Goal: Obtain resource: Obtain resource

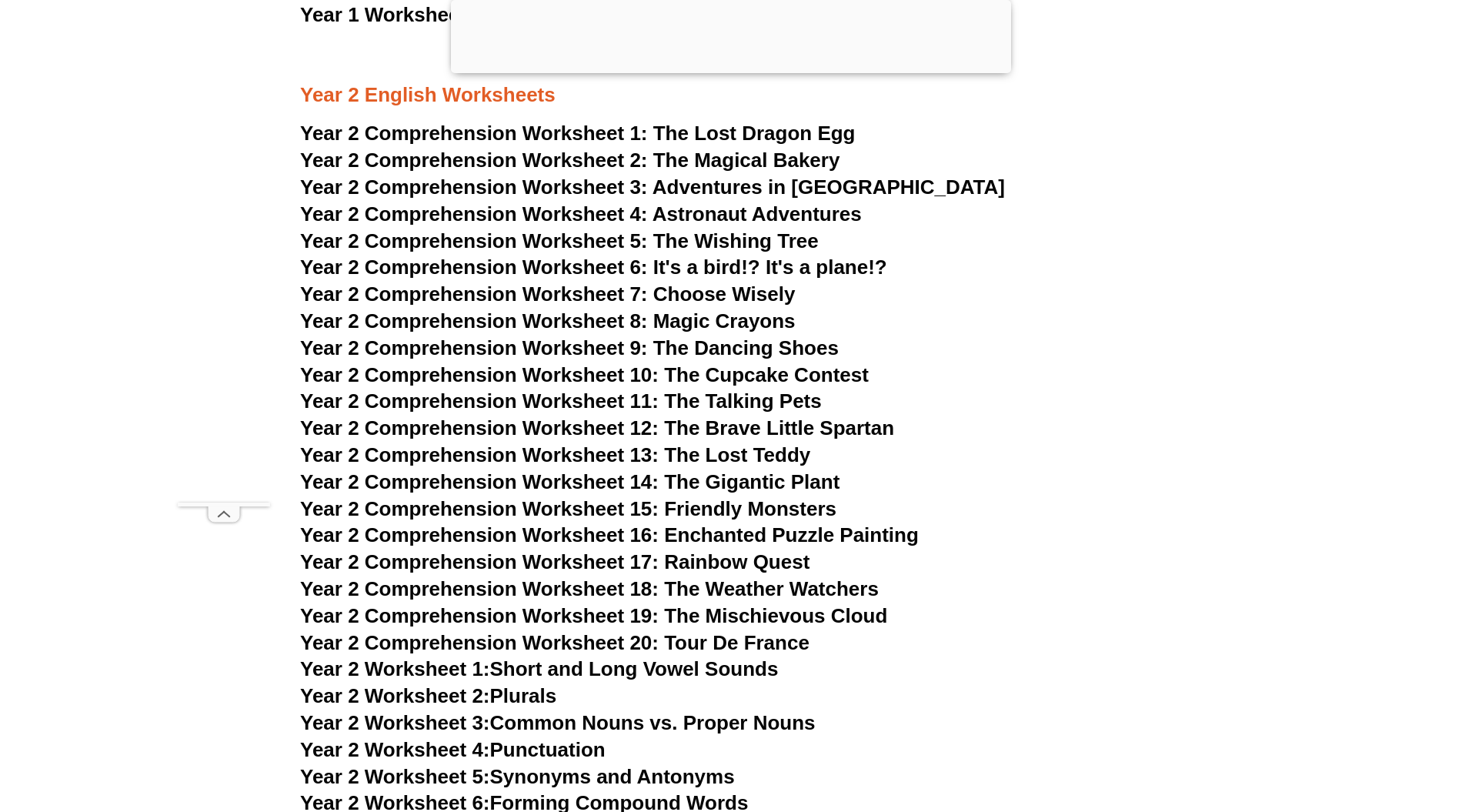
scroll to position [3276, 0]
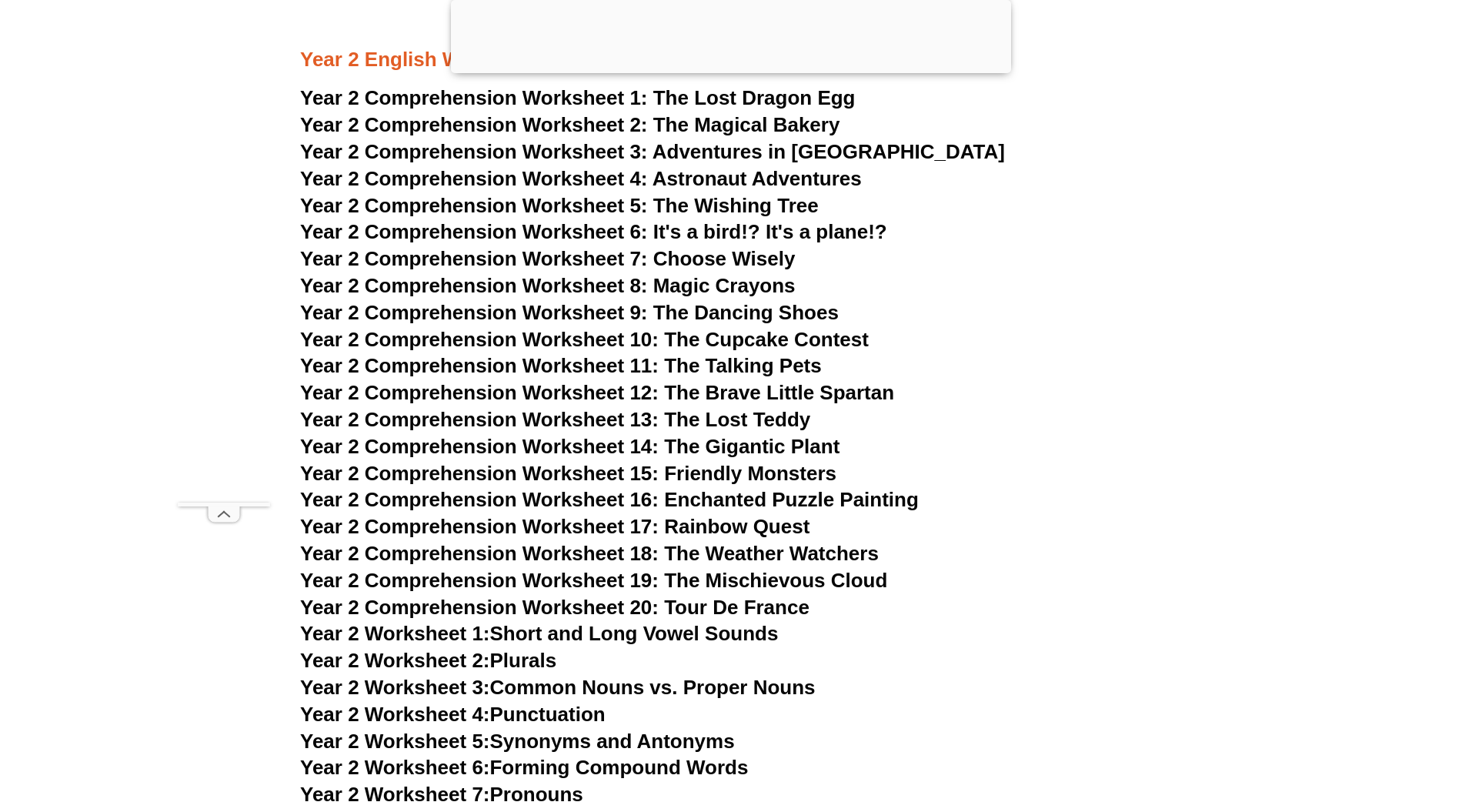
click at [560, 312] on span "Year 2 Comprehension Worksheet 9: The Dancing Shoes" at bounding box center [569, 312] width 538 height 23
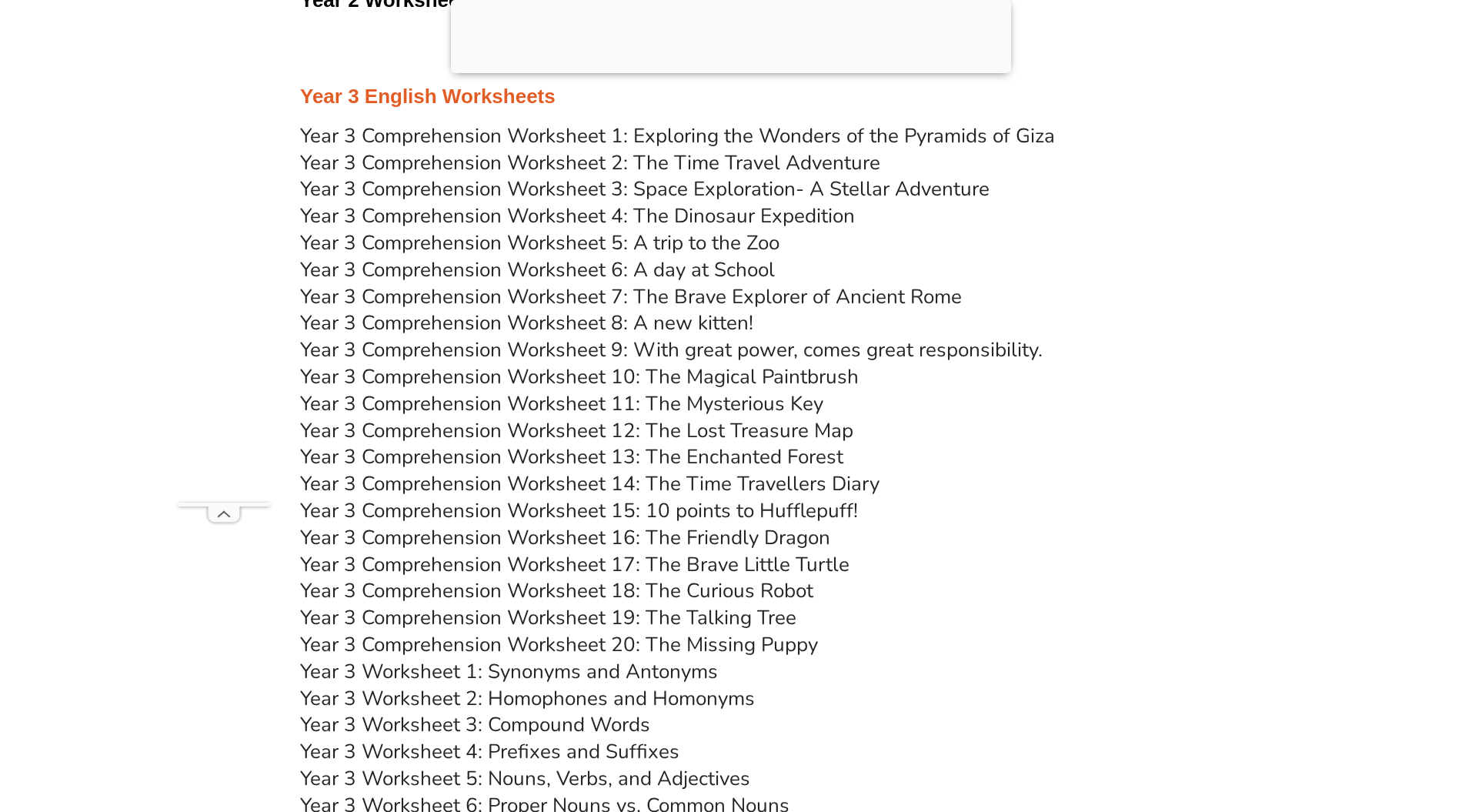
scroll to position [4507, 0]
click at [760, 429] on link "Year 3 Comprehension Worksheet 12: The Lost Treasure Map" at bounding box center [577, 431] width 554 height 27
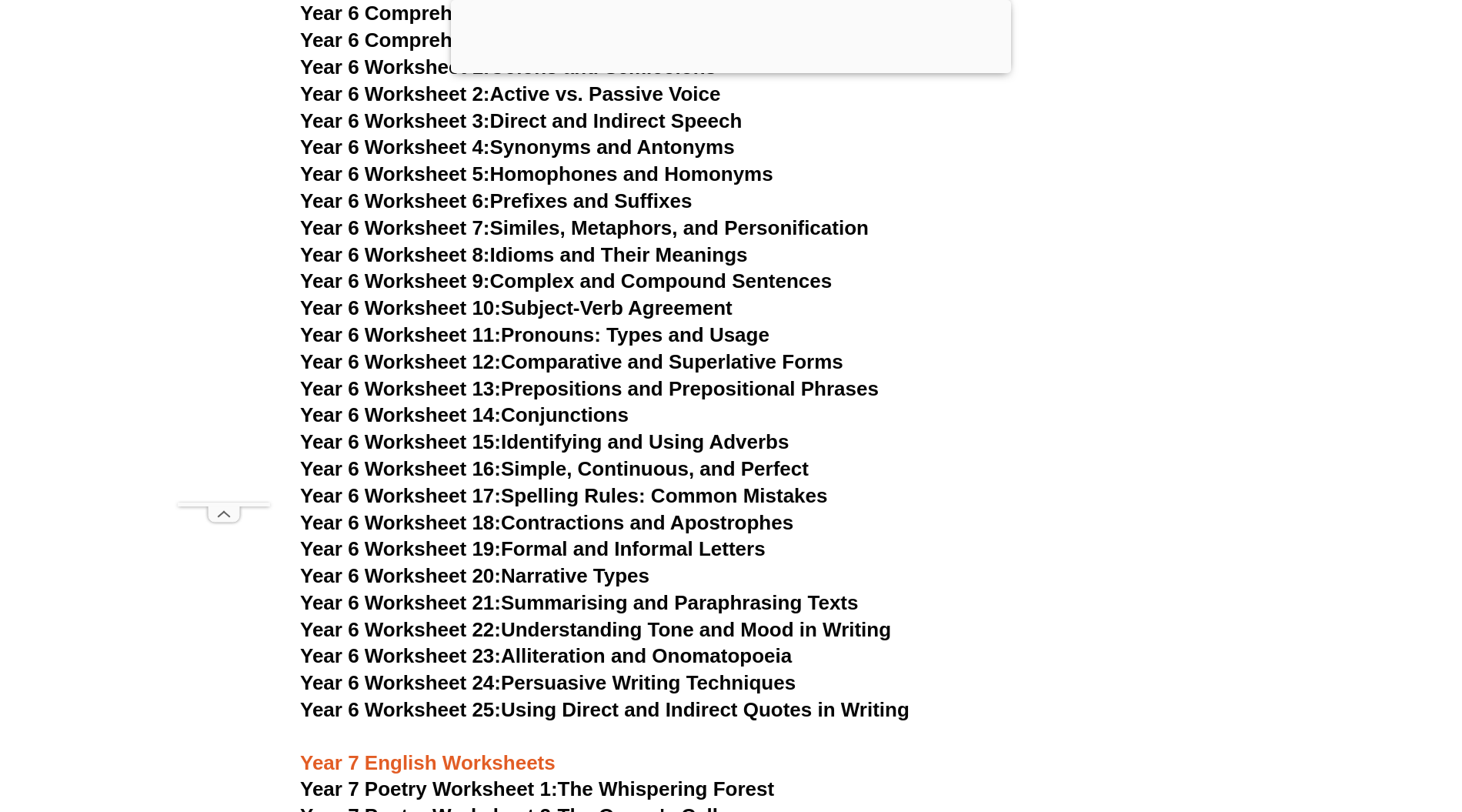
scroll to position [8404, 0]
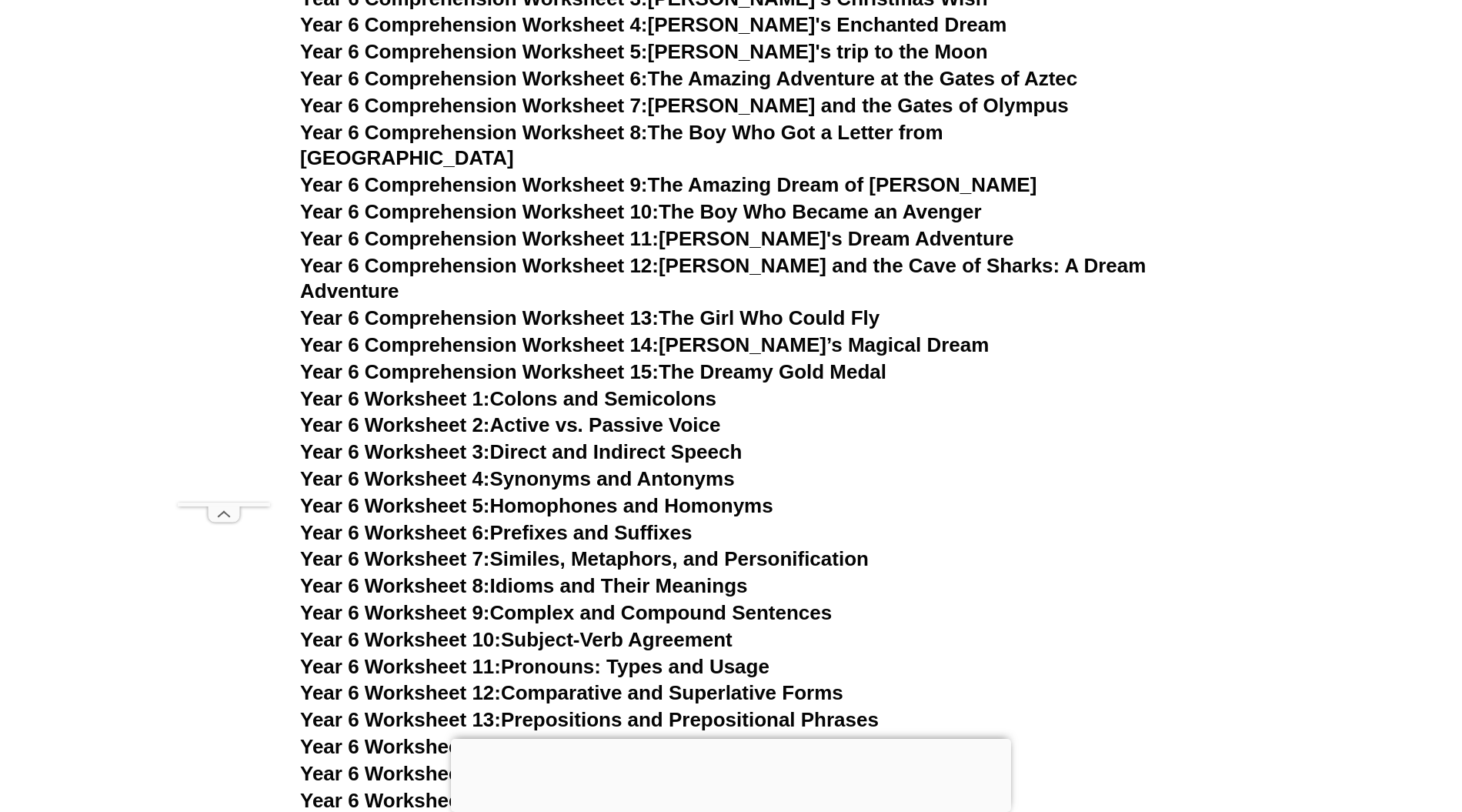
scroll to position [7934, 0]
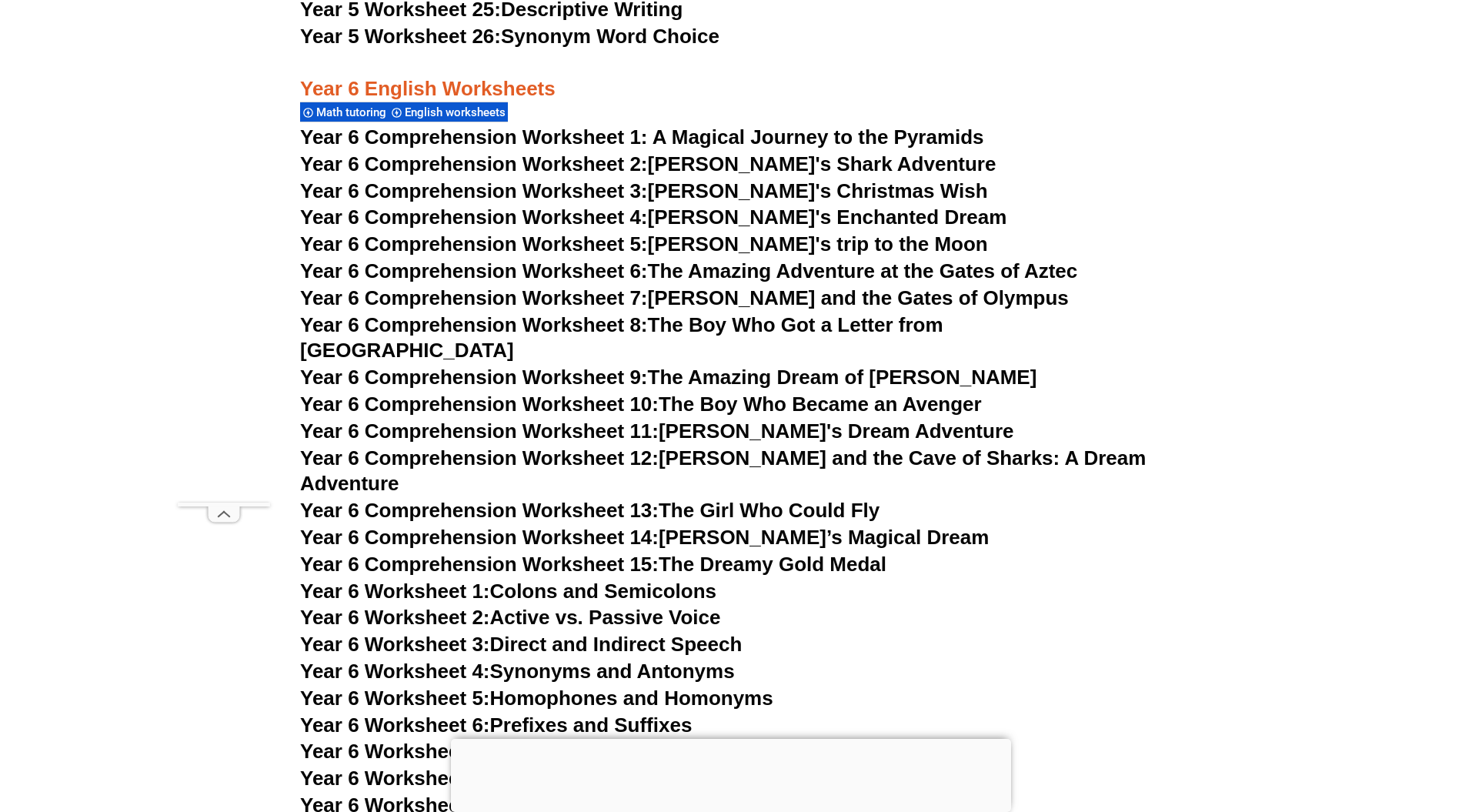
click at [680, 393] on link "Year 6 Comprehension Worksheet 10: The Boy Who Became an Avenger" at bounding box center [641, 404] width 682 height 23
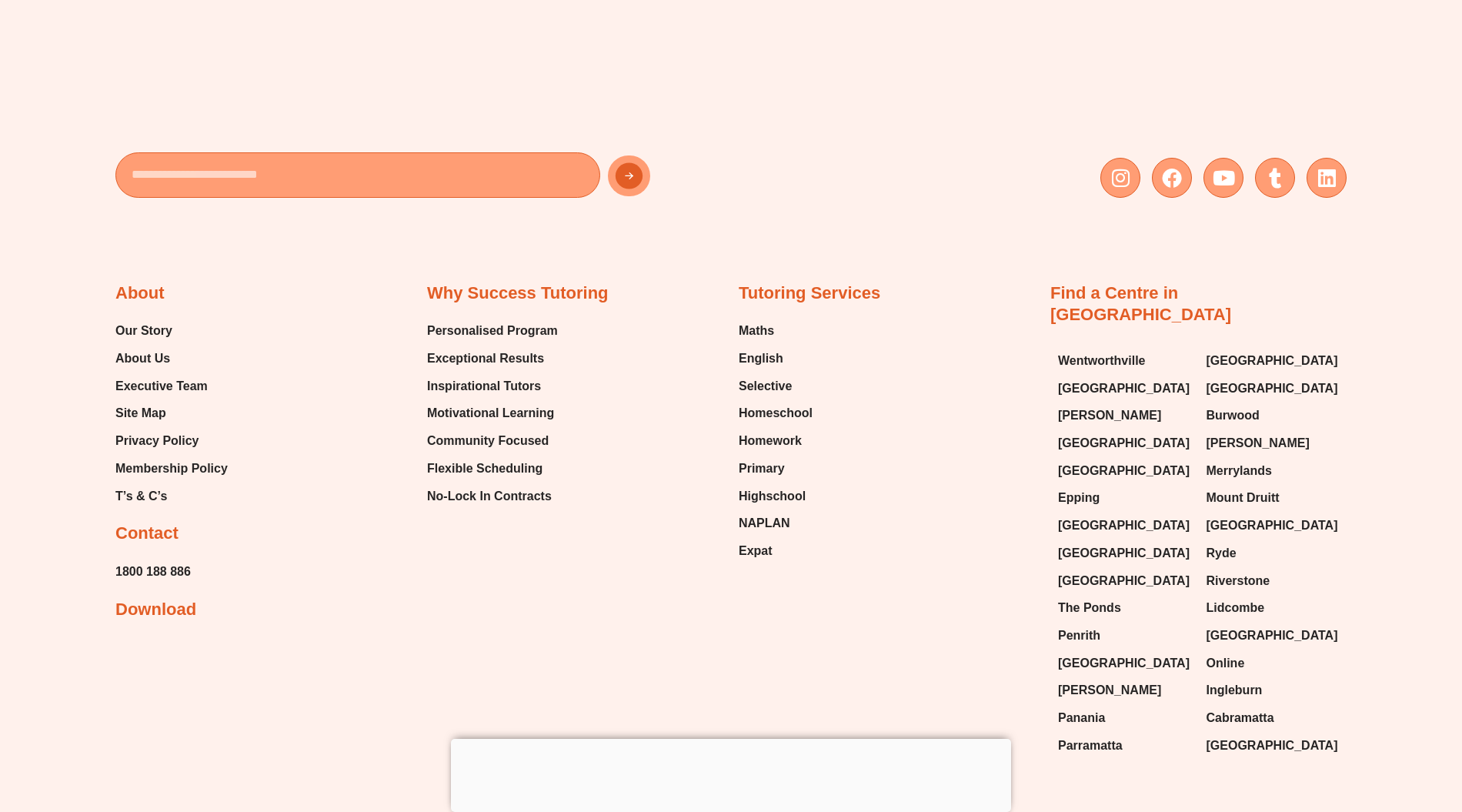
scroll to position [7865, 0]
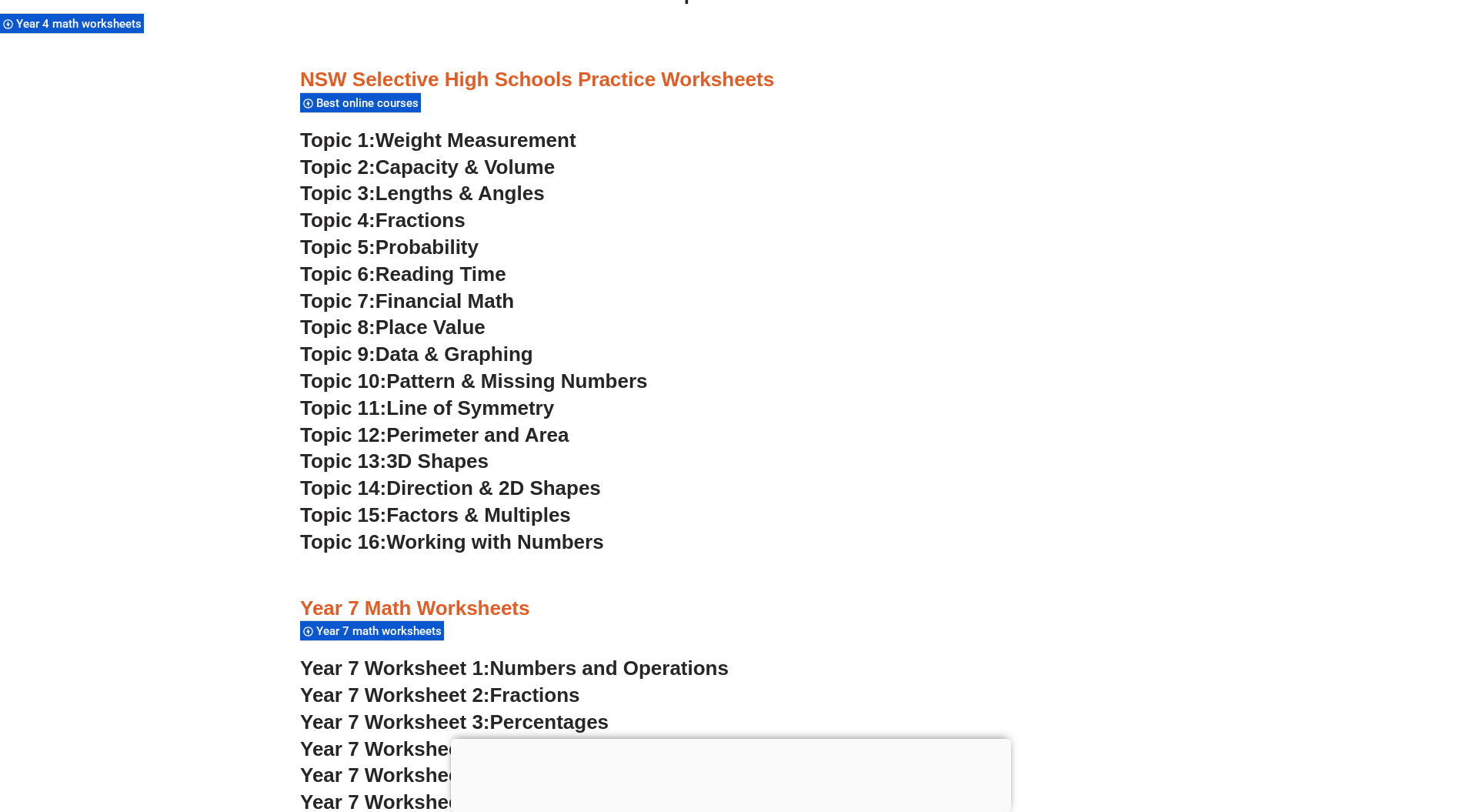
scroll to position [4000, 0]
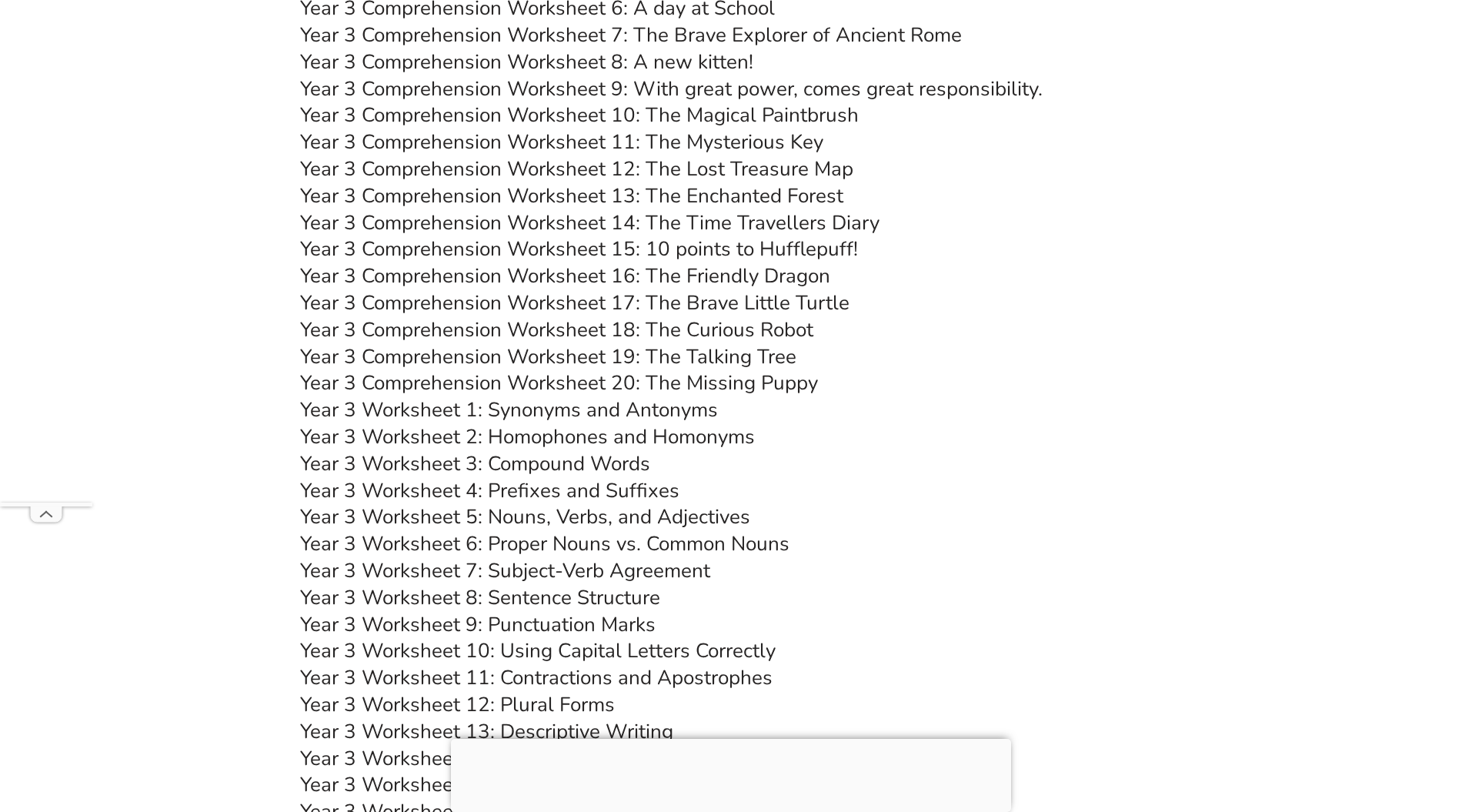
scroll to position [4738, 0]
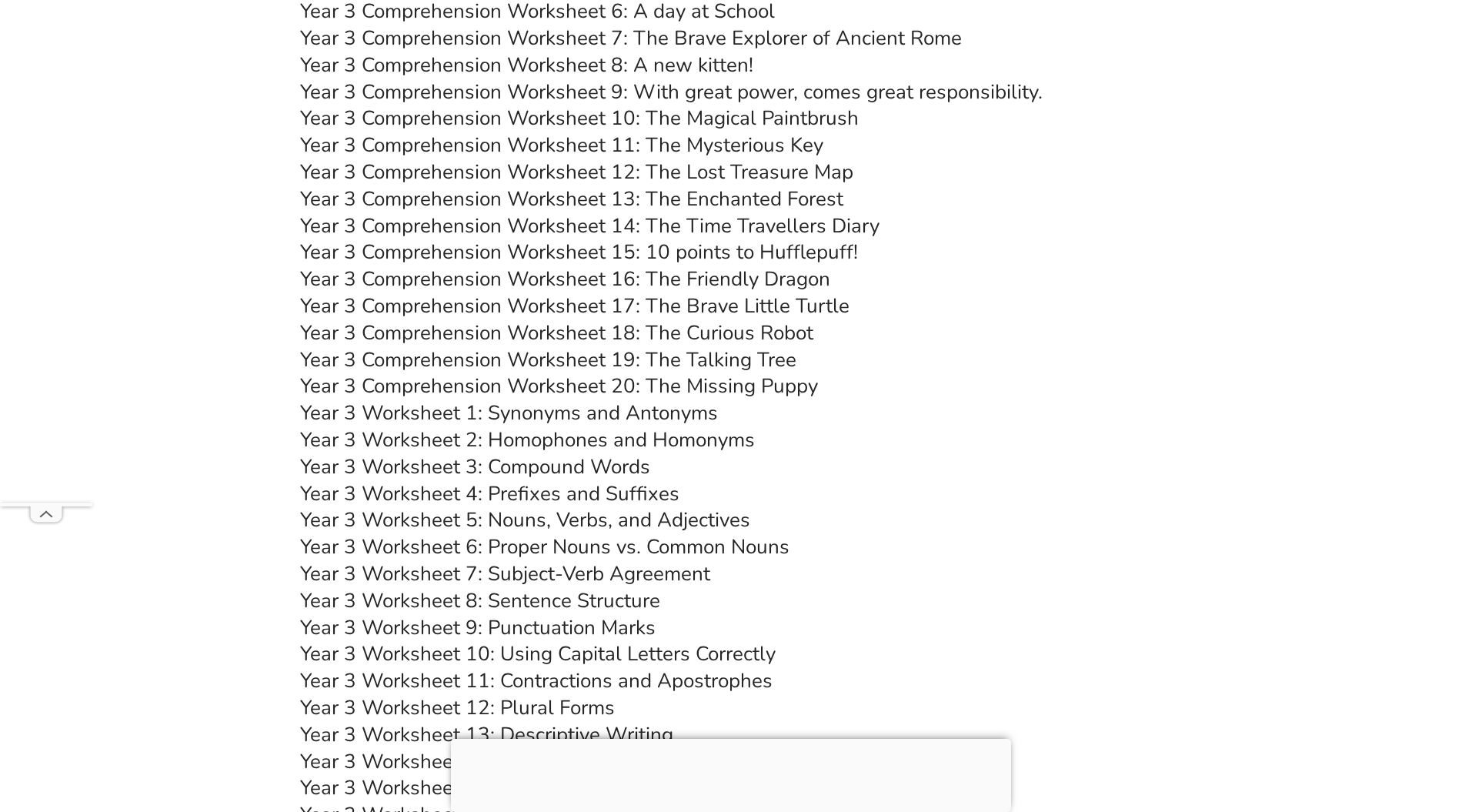
click at [711, 282] on link "Year 3 Comprehension Worksheet 16: The Friendly Dragon" at bounding box center [564, 279] width 530 height 27
click at [756, 304] on link "Year 3 Comprehension Worksheet 17: The Brave Little Turtle" at bounding box center [575, 305] width 550 height 27
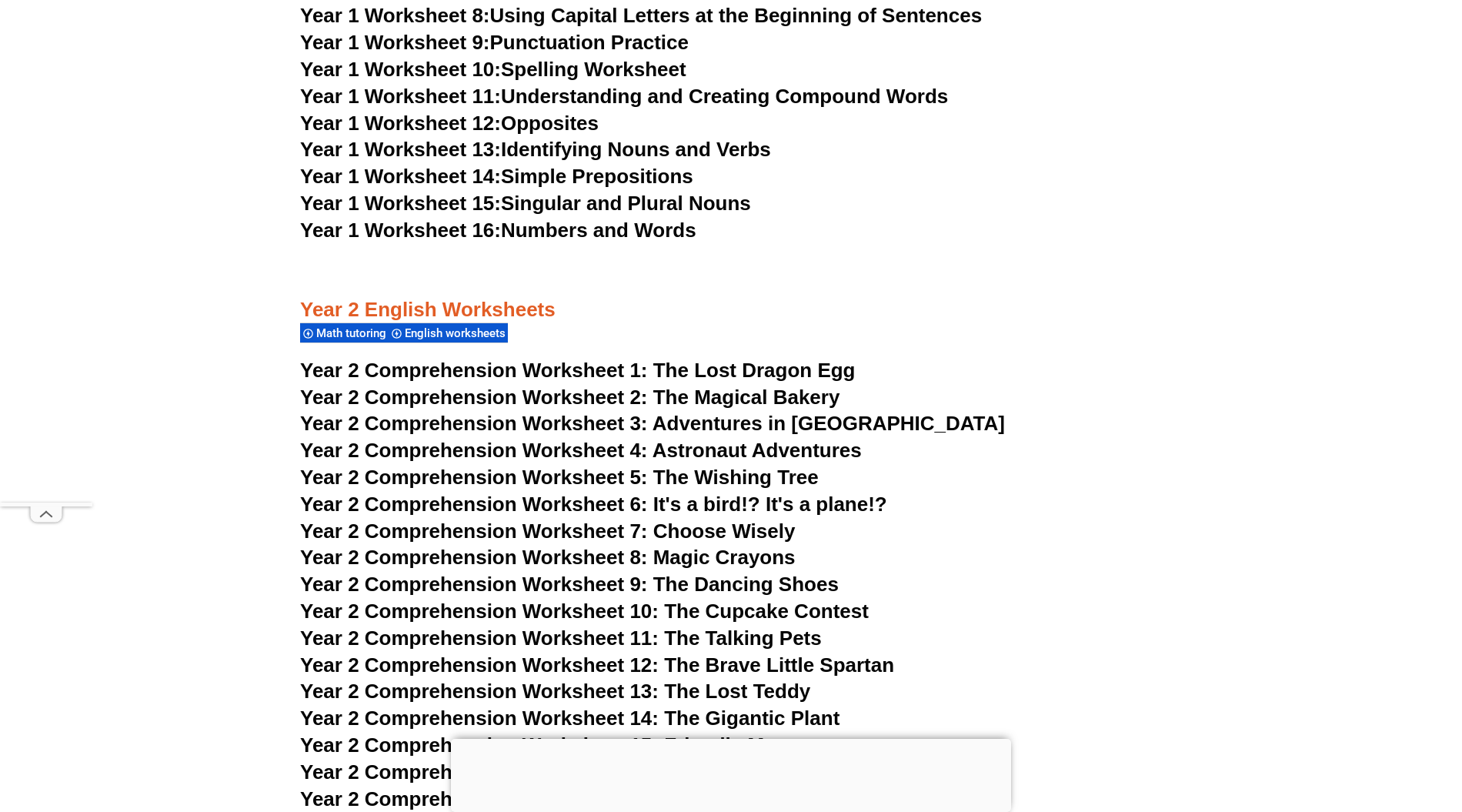
scroll to position [3311, 0]
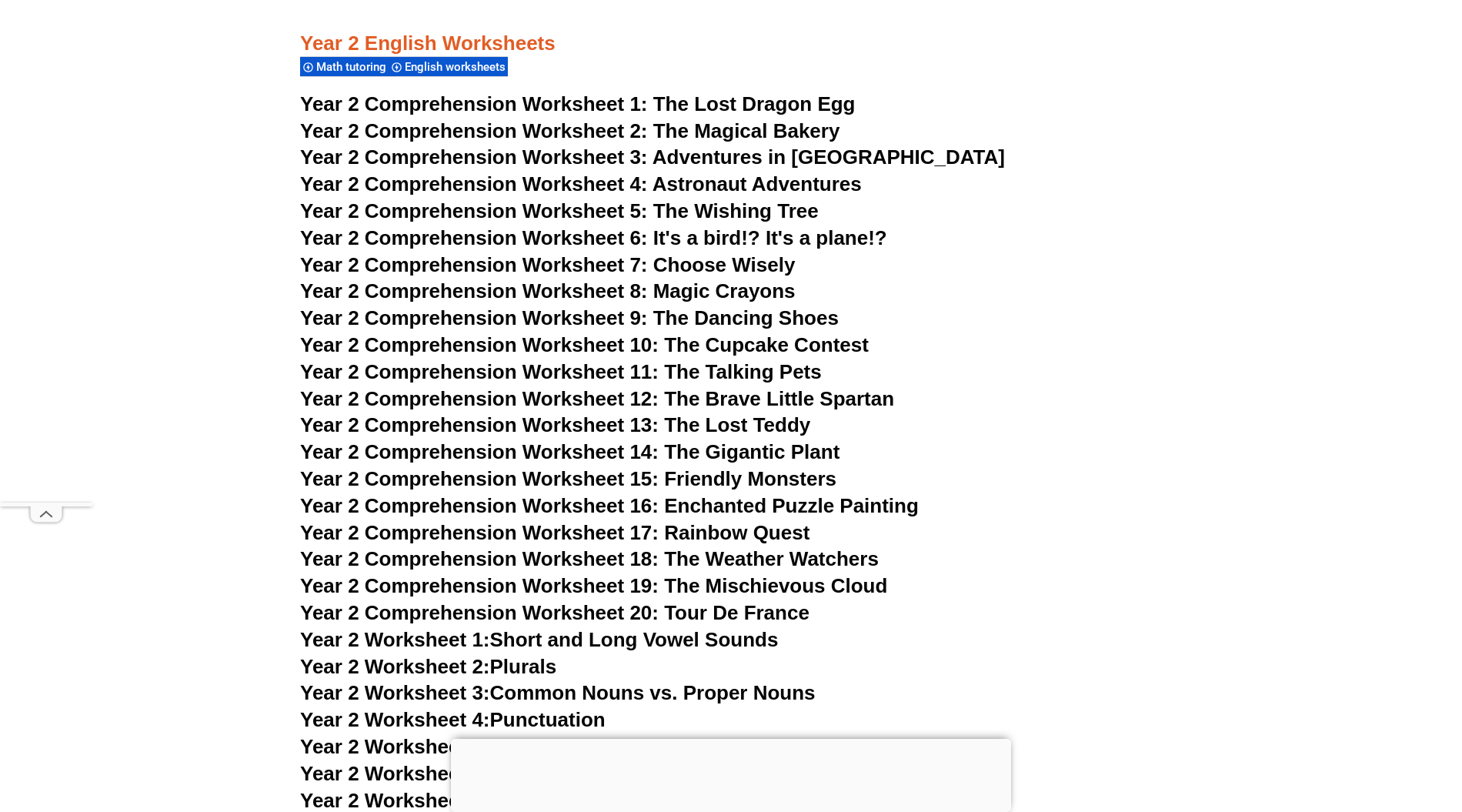
click at [725, 367] on span "Year 2 Comprehension Worksheet 11: The Talking Pets" at bounding box center [560, 372] width 522 height 23
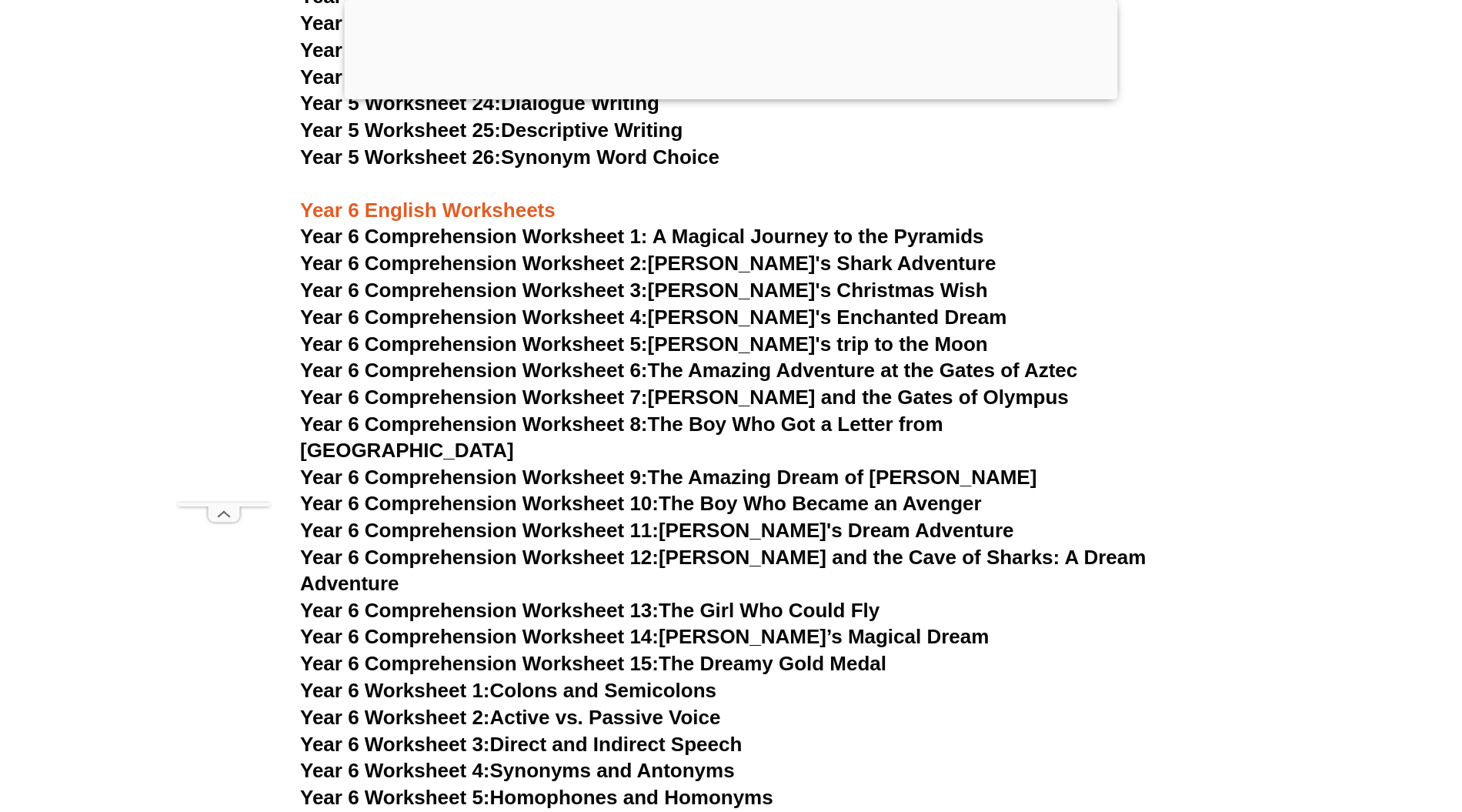
scroll to position [7940, 0]
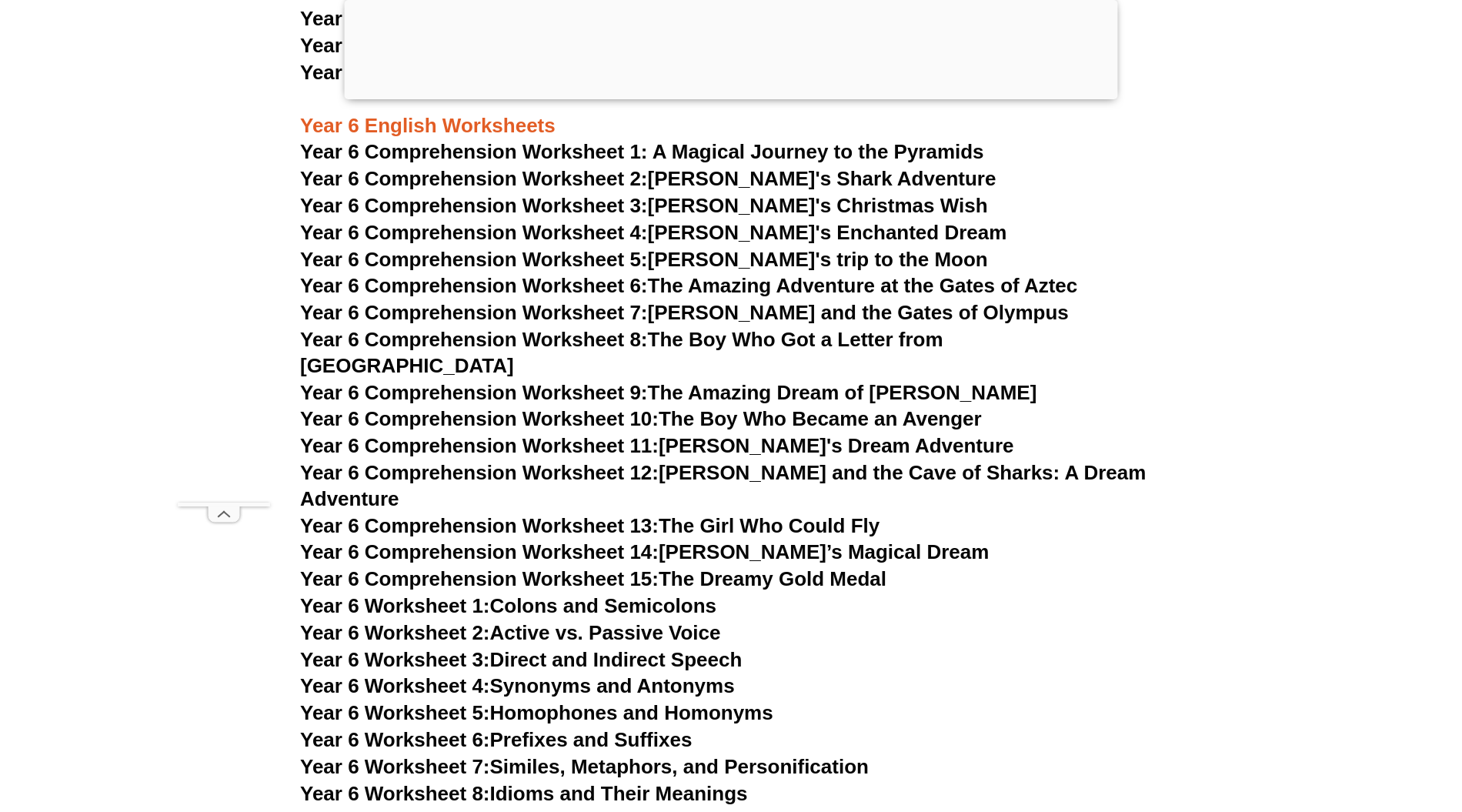
drag, startPoint x: 999, startPoint y: 386, endPoint x: 1130, endPoint y: 593, distance: 245.0
click at [1130, 620] on h3 "Year 6 Worksheet 2: Active vs. Passive Voice" at bounding box center [731, 632] width 862 height 26
click at [772, 381] on link "Year 6 Comprehension Worksheet 9: The Amazing Dream of Oliver" at bounding box center [668, 393] width 737 height 23
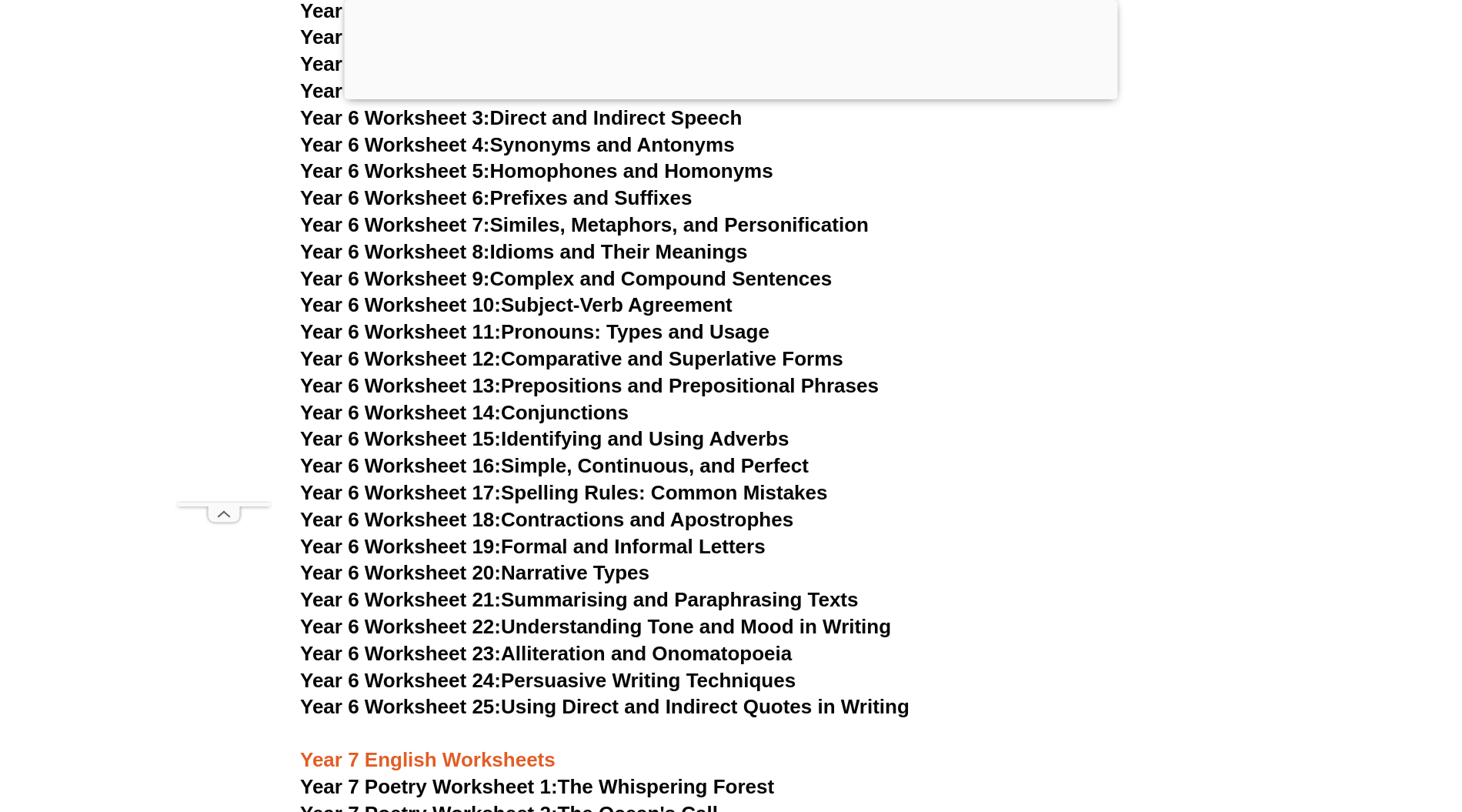
scroll to position [8453, 0]
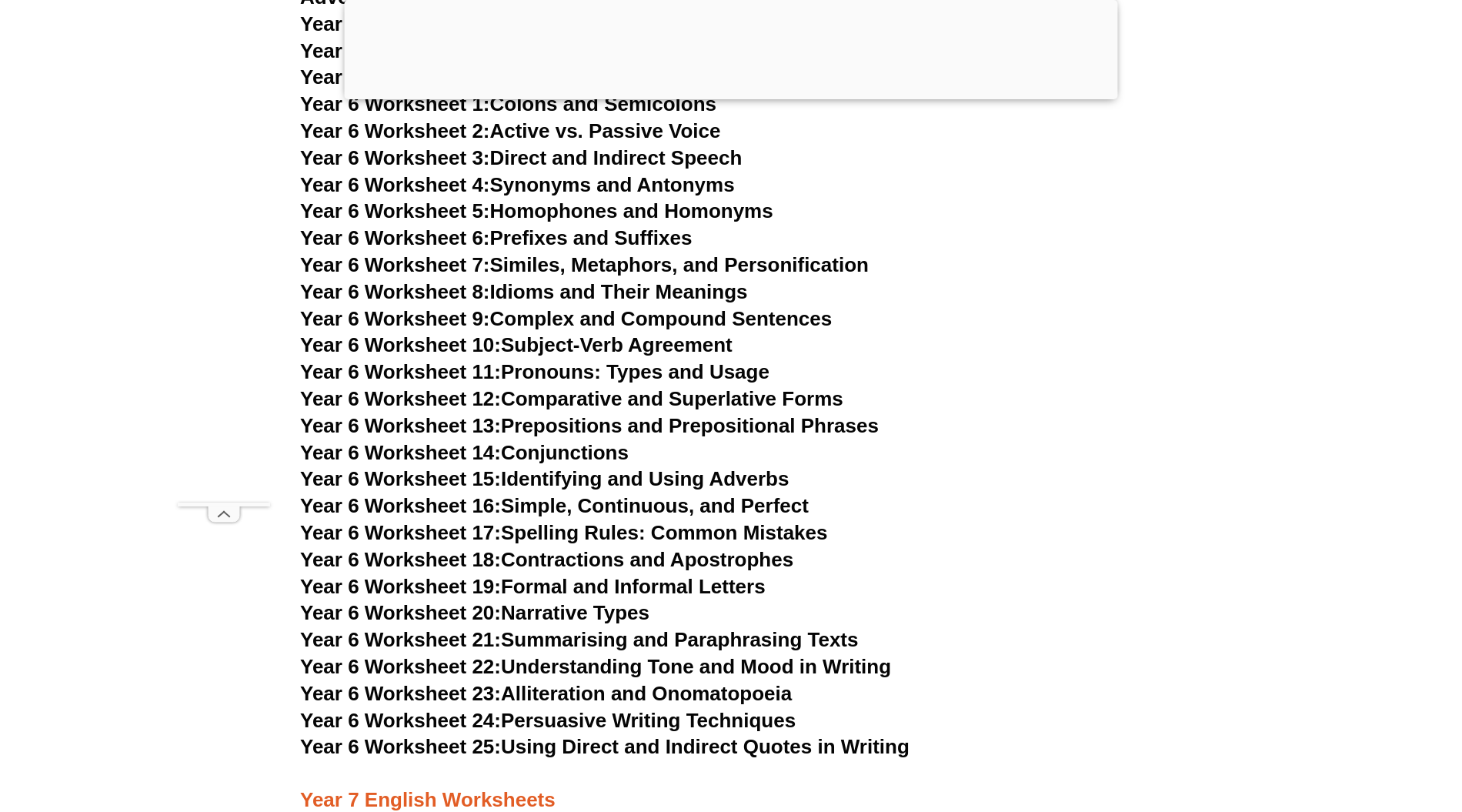
click at [571, 600] on link "Year 6 Worksheet 20: Narrative Types" at bounding box center [474, 612] width 350 height 23
click at [749, 521] on link "Year 6 Worksheet 17: Spelling Rules: Common Mistakes" at bounding box center [563, 532] width 527 height 23
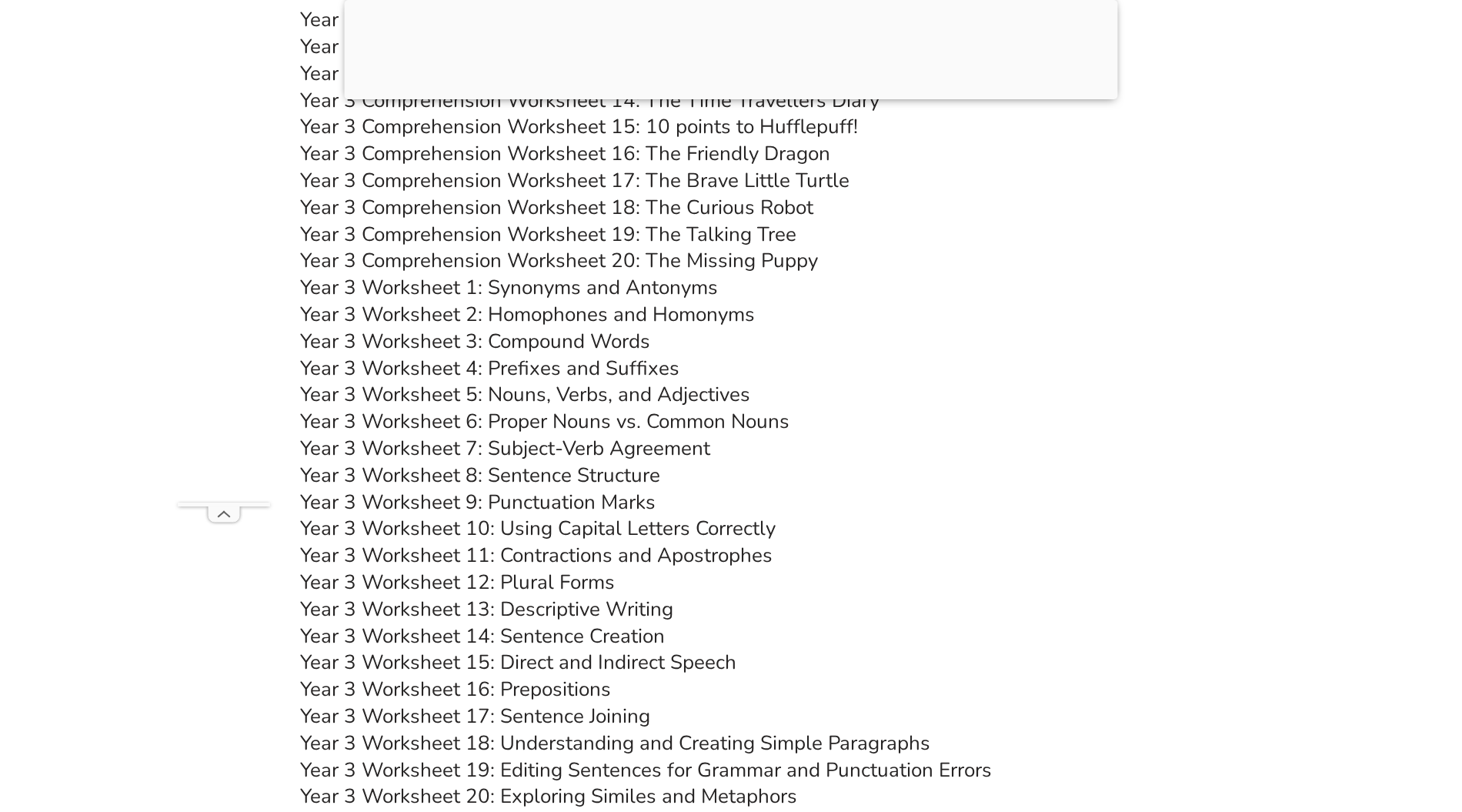
scroll to position [5020, 0]
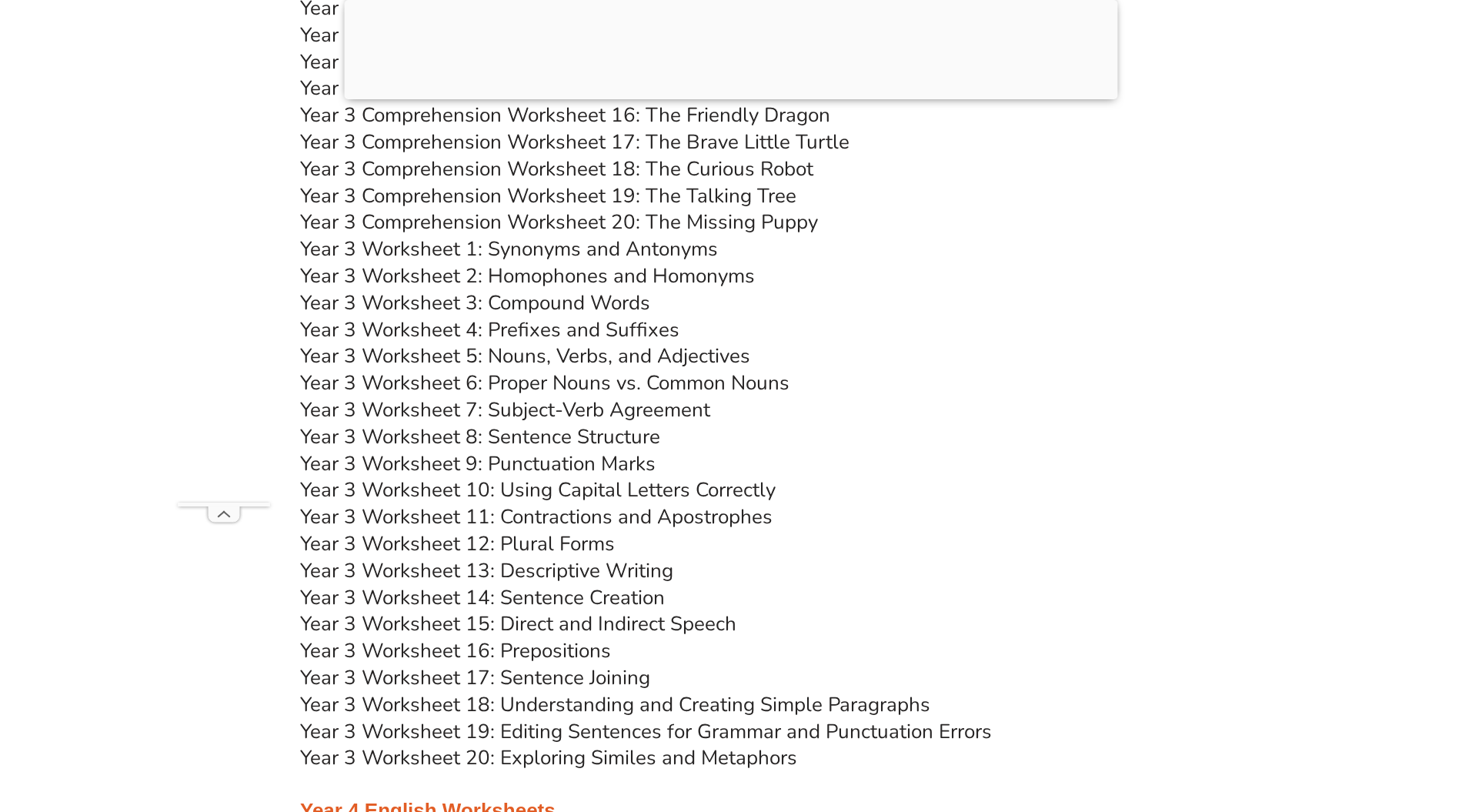
click at [638, 566] on link "Year 3 Worksheet 13: Descriptive Writing" at bounding box center [487, 571] width 374 height 27
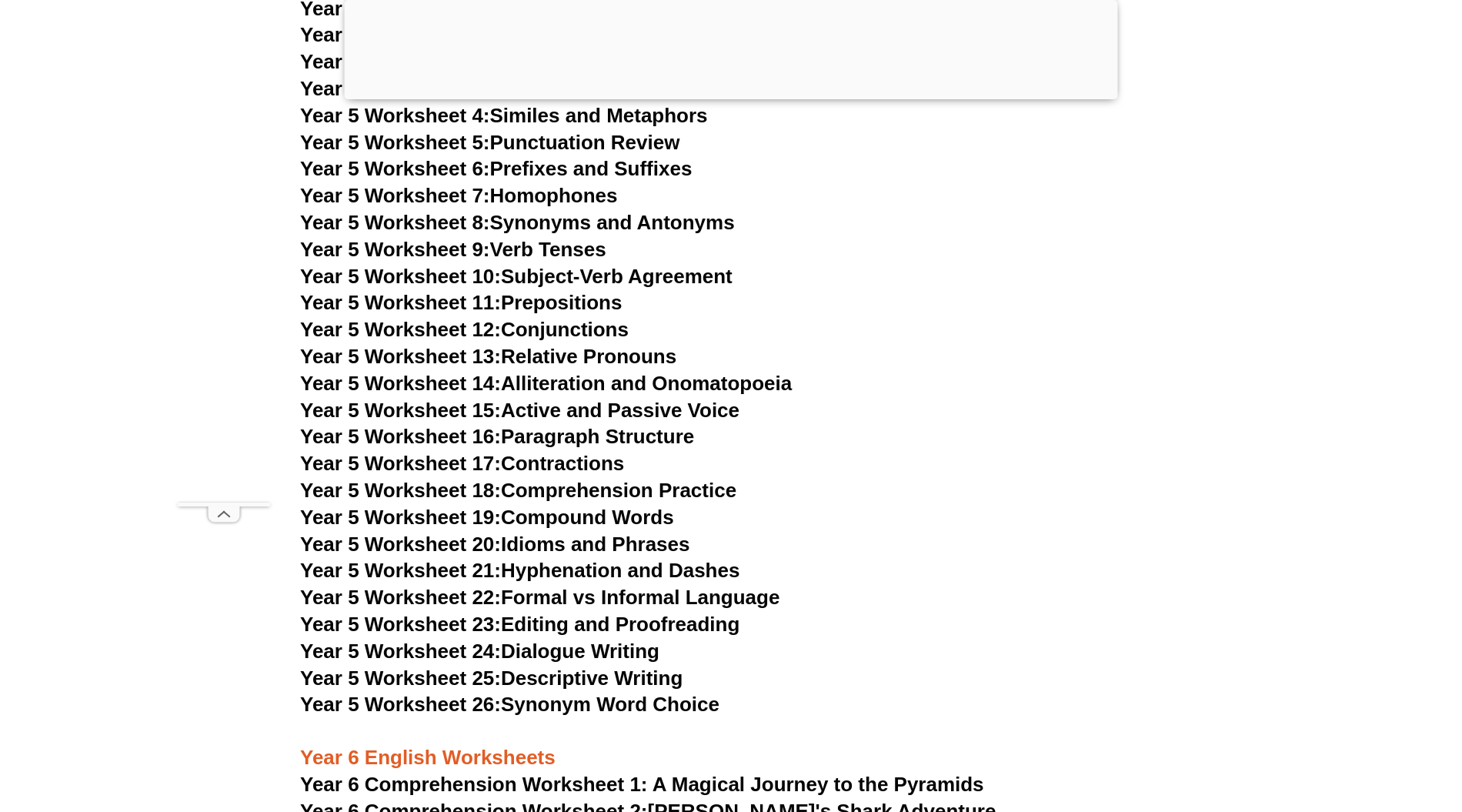
scroll to position [7584, 0]
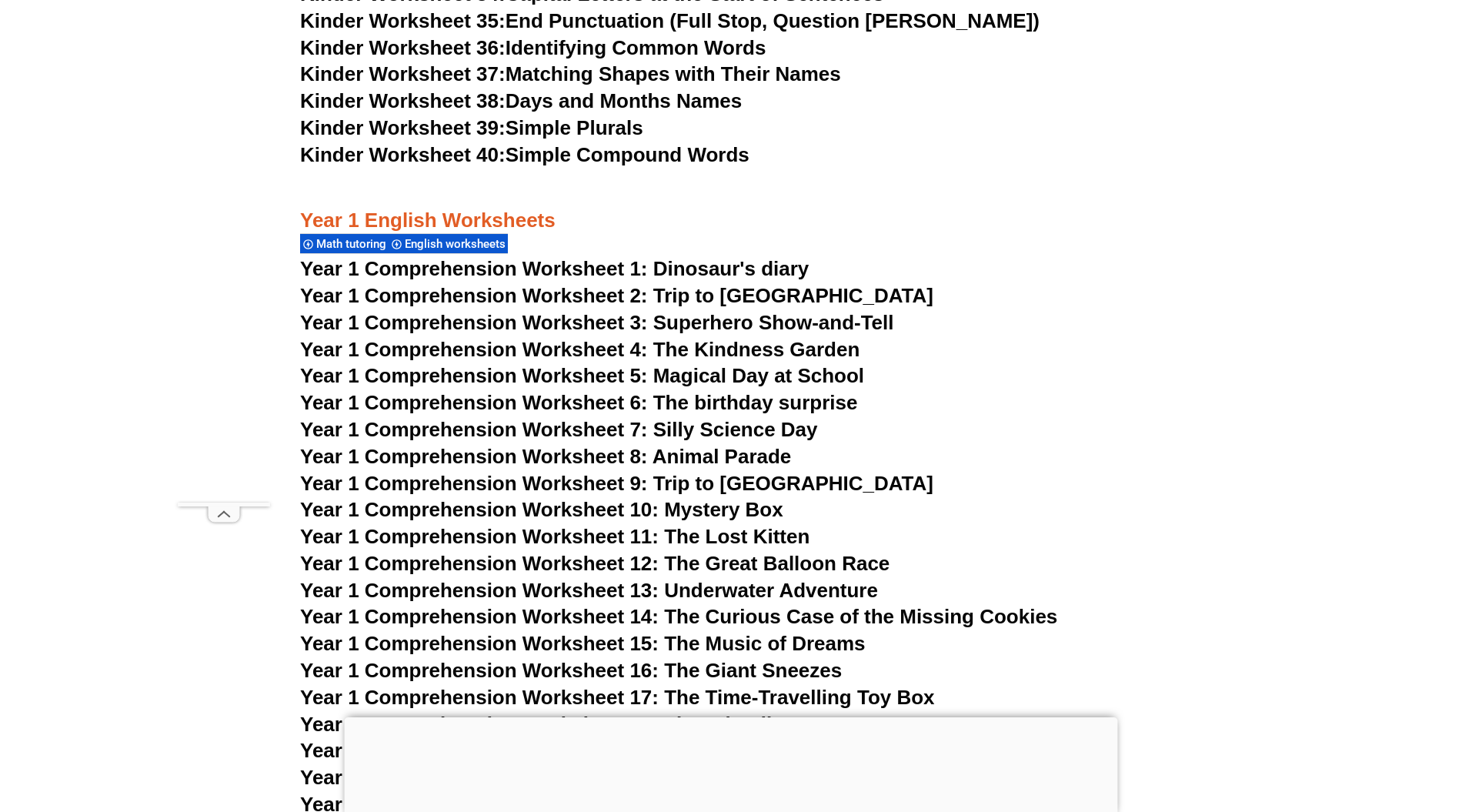
scroll to position [1635, 0]
